Goal: Information Seeking & Learning: Find specific fact

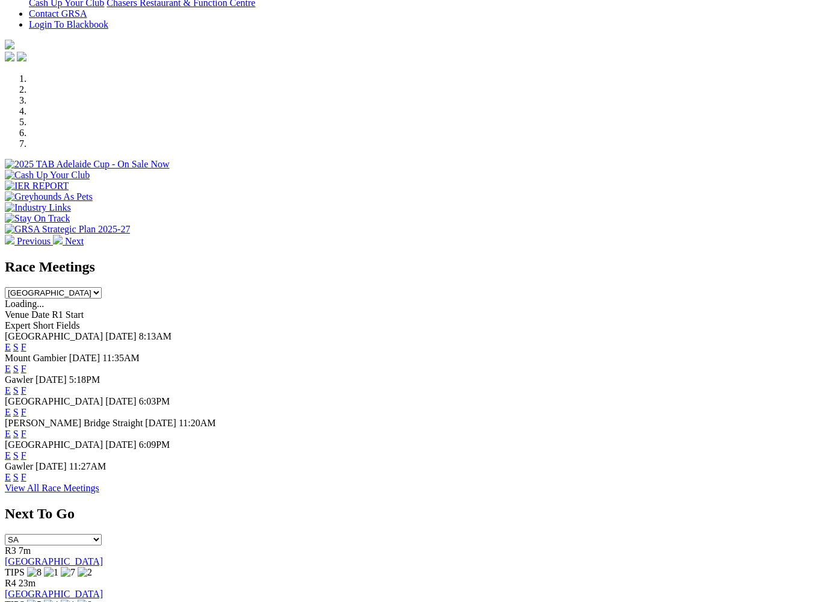
scroll to position [313, 0]
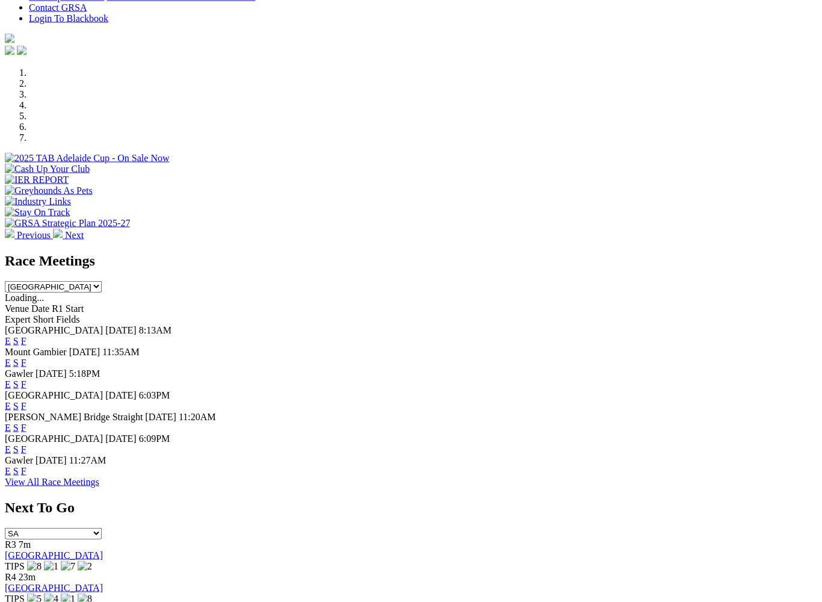
click at [99, 487] on link "View All Race Meetings" at bounding box center [52, 482] width 95 height 10
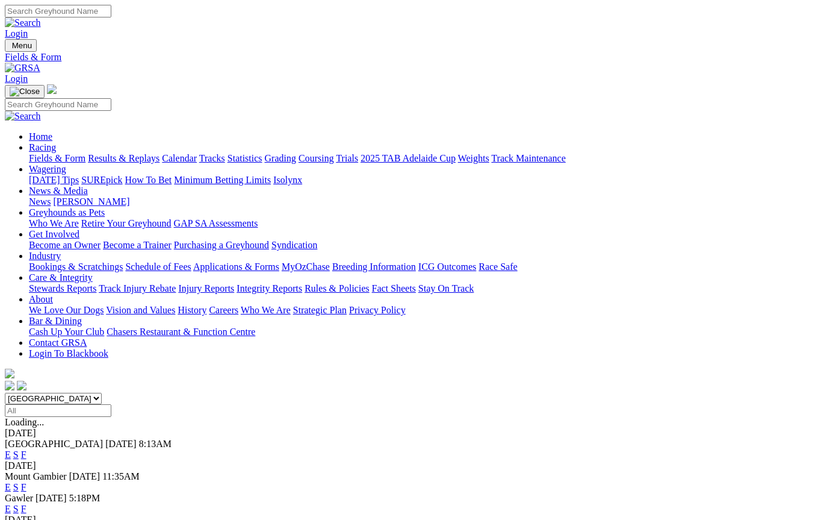
click at [137, 153] on link "Results & Replays" at bounding box center [124, 158] width 72 height 10
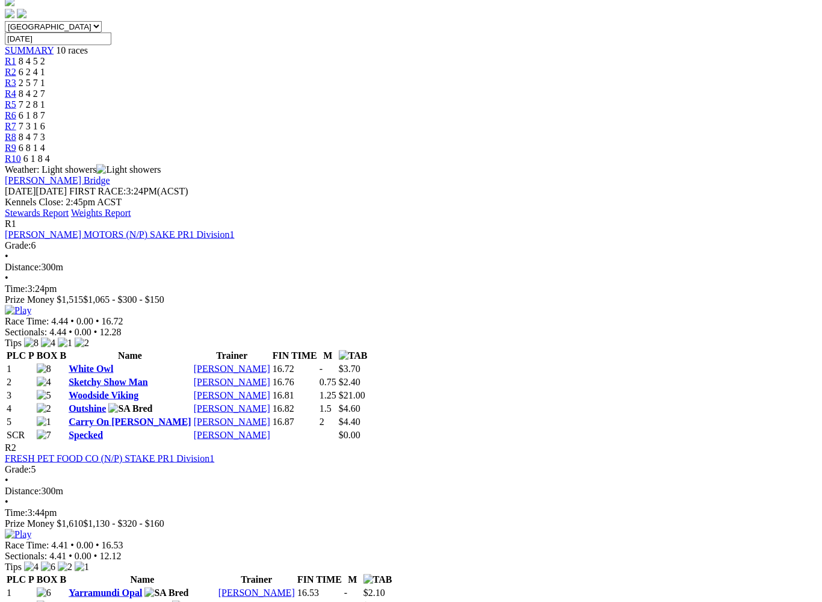
scroll to position [391, 99]
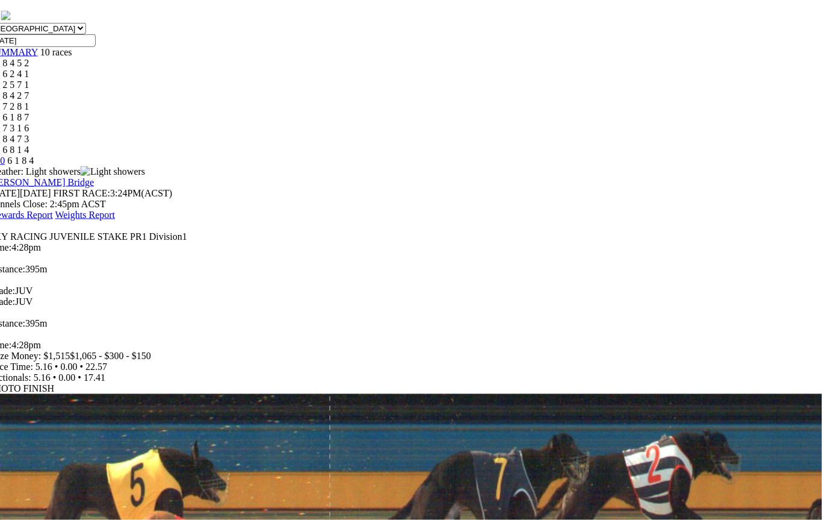
scroll to position [334, 16]
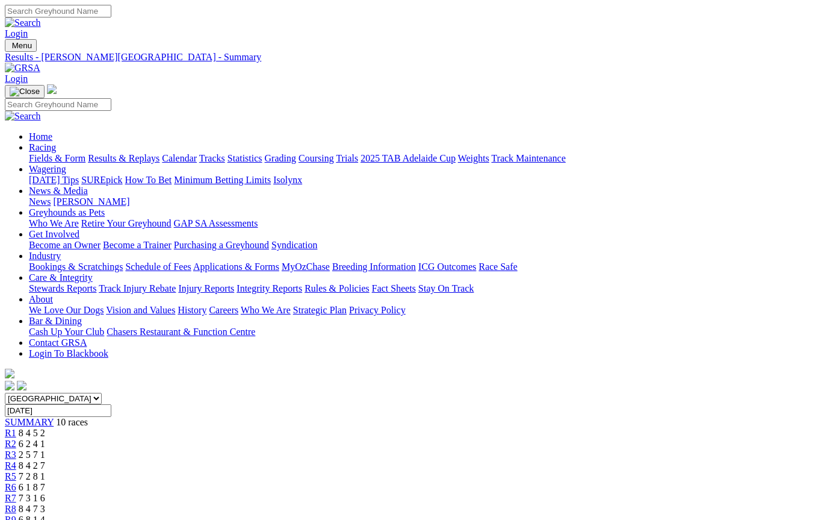
scroll to position [424, 100]
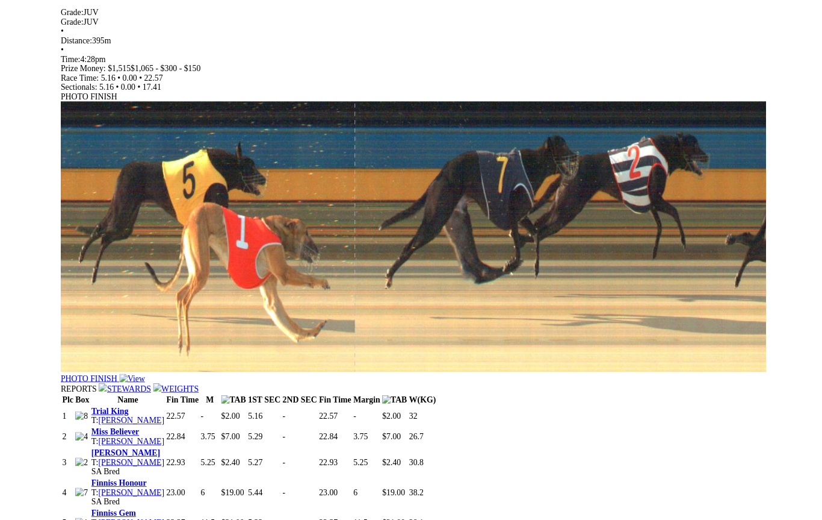
scroll to position [680, 0]
